Goal: Task Accomplishment & Management: Manage account settings

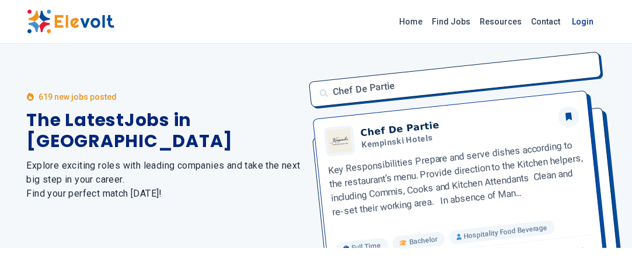
click at [580, 26] on link "Login" at bounding box center [584, 21] width 36 height 23
click at [583, 16] on link "Login" at bounding box center [584, 21] width 36 height 23
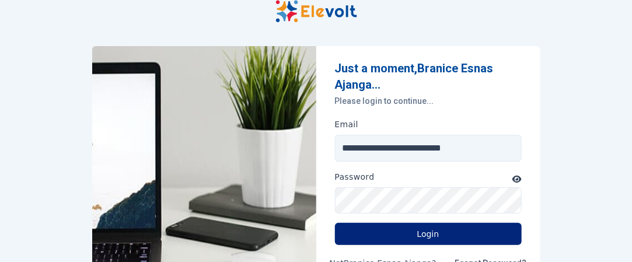
click at [451, 229] on button "Login" at bounding box center [428, 234] width 187 height 22
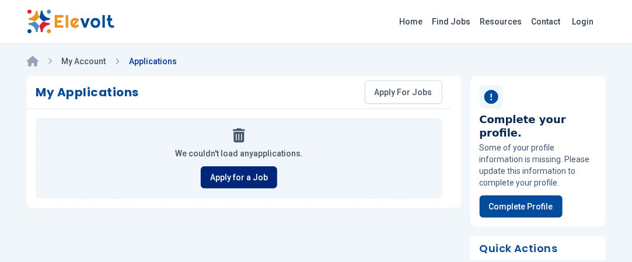
click at [241, 182] on link "Apply for a Job" at bounding box center [239, 177] width 76 height 22
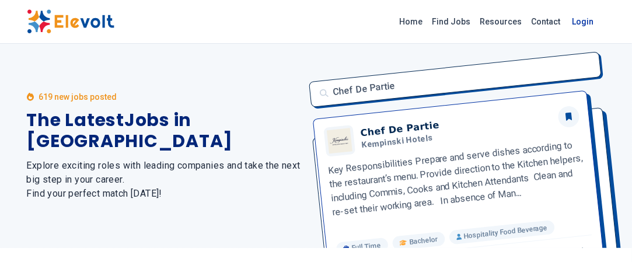
click at [575, 23] on link "Login" at bounding box center [584, 21] width 36 height 23
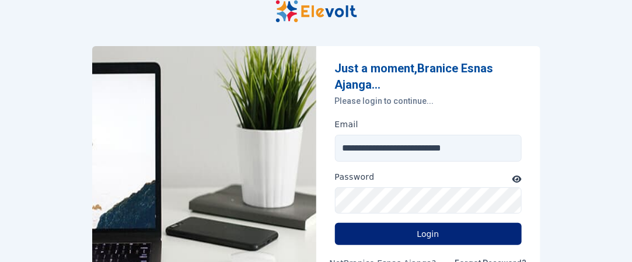
click at [474, 230] on button "Login" at bounding box center [428, 234] width 187 height 22
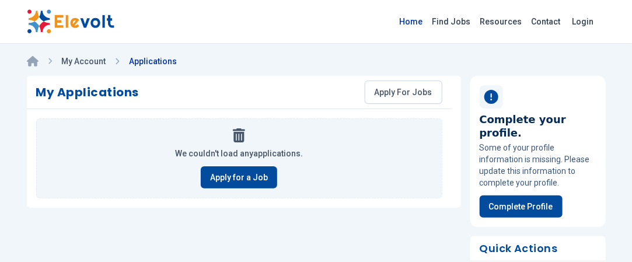
click at [428, 22] on link "Home" at bounding box center [411, 21] width 33 height 19
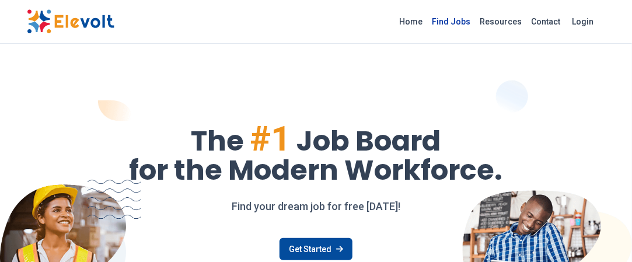
click at [467, 21] on link "Find Jobs" at bounding box center [452, 21] width 48 height 19
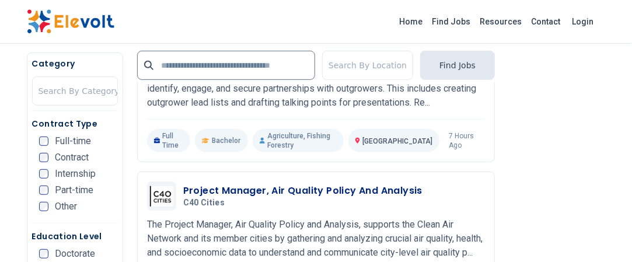
scroll to position [1662, 0]
